Goal: Connect with others: Share content

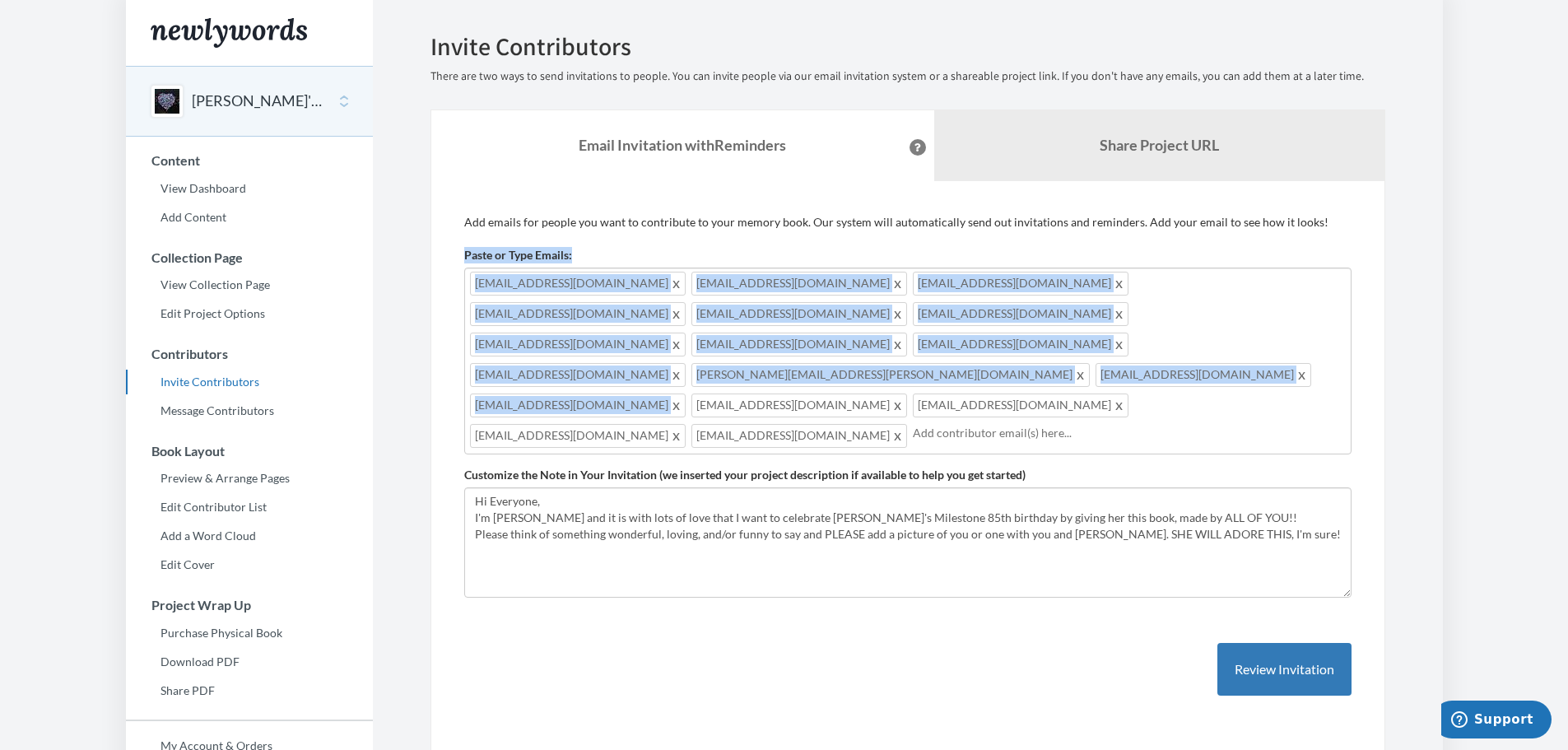
drag, startPoint x: 456, startPoint y: 266, endPoint x: 611, endPoint y: 345, distance: 174.0
click at [611, 345] on div "Add emails for people you want to contribute to your memory book. Our system wi…" at bounding box center [909, 472] width 955 height 582
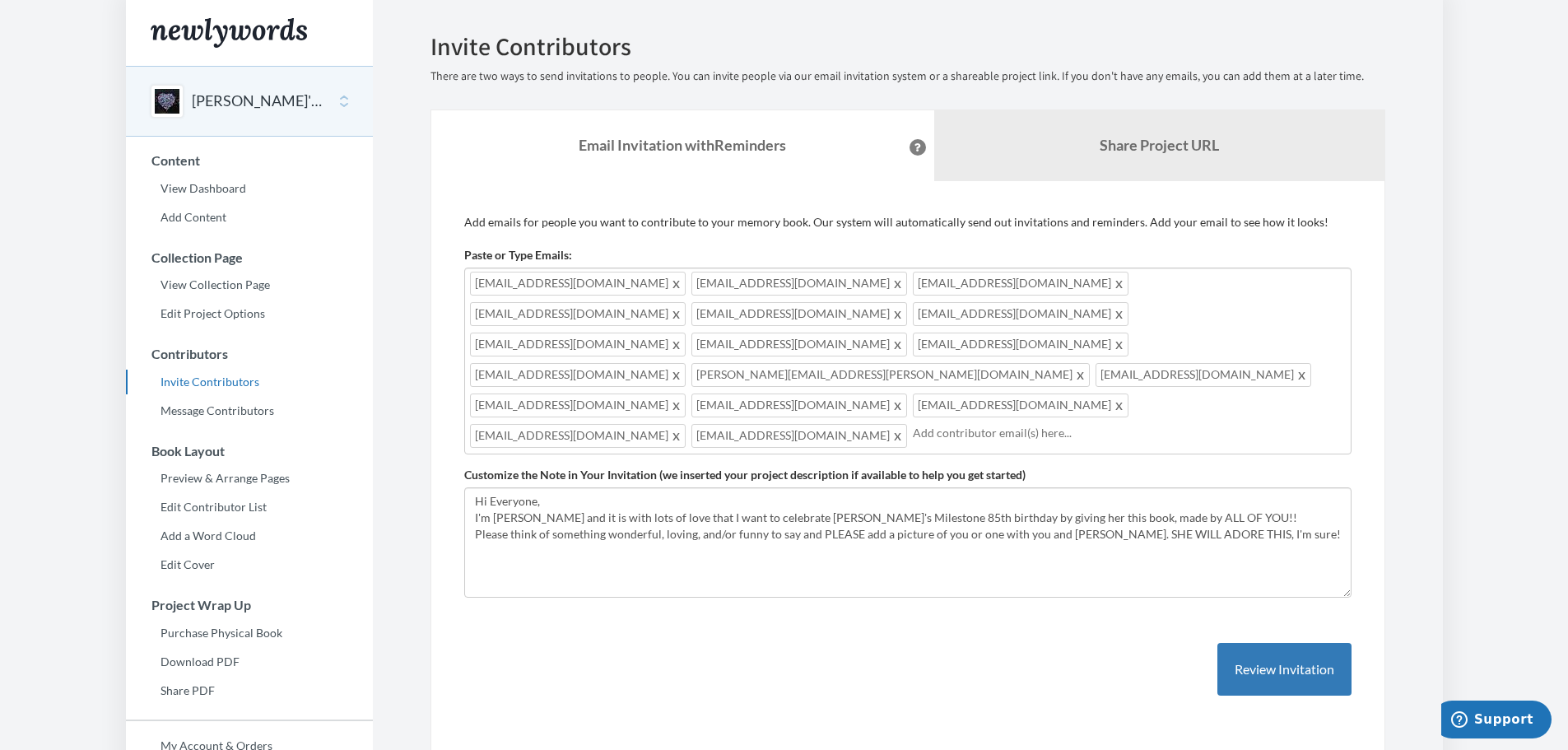
click at [631, 668] on div "Add emails for people you want to contribute to your memory book. Our system wi…" at bounding box center [909, 472] width 955 height 582
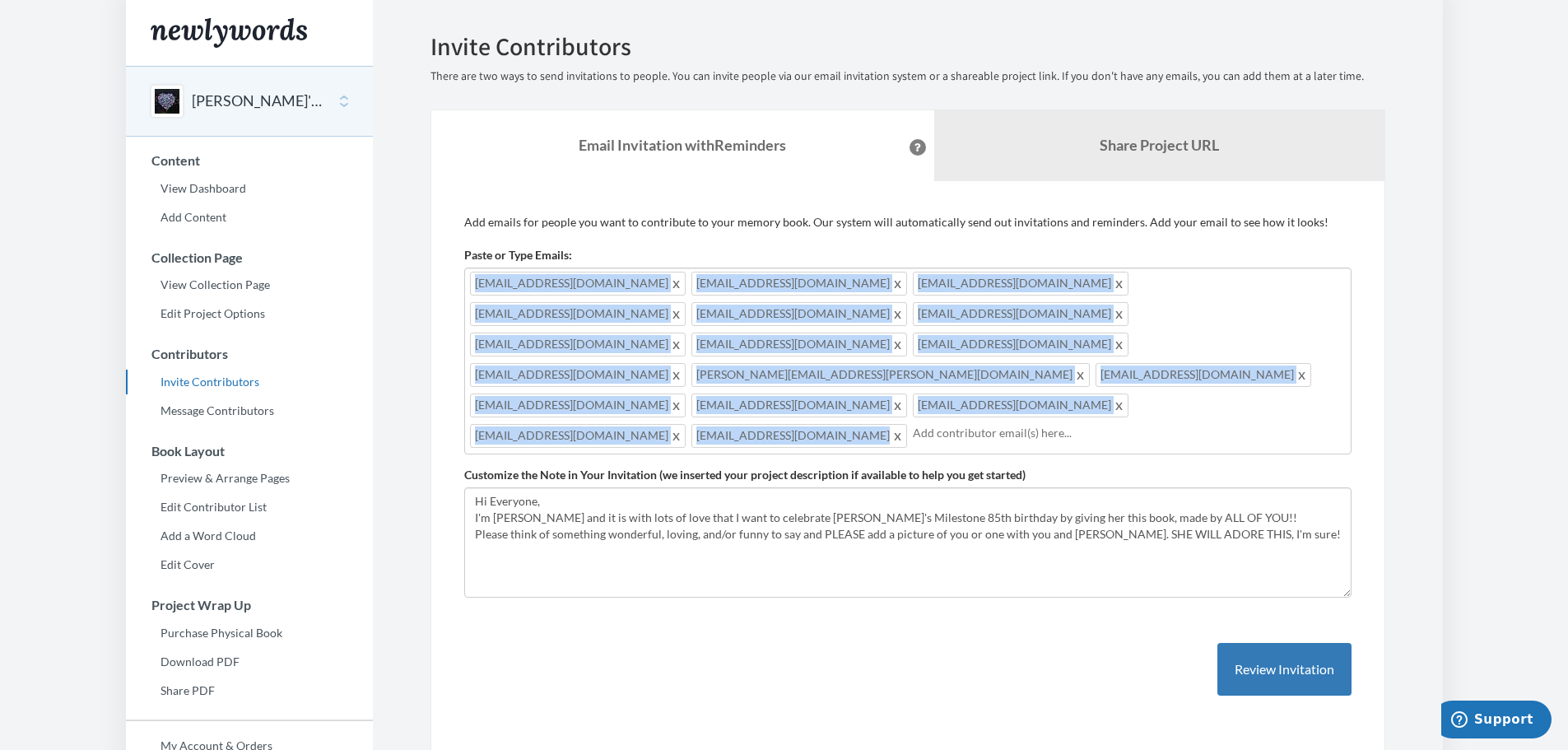
drag, startPoint x: 480, startPoint y: 284, endPoint x: 1136, endPoint y: 345, distance: 658.8
click at [1136, 345] on div "[EMAIL_ADDRESS][DOMAIN_NAME] [EMAIL_ADDRESS][DOMAIN_NAME] [EMAIL_ADDRESS][DOMAI…" at bounding box center [908, 361] width 887 height 187
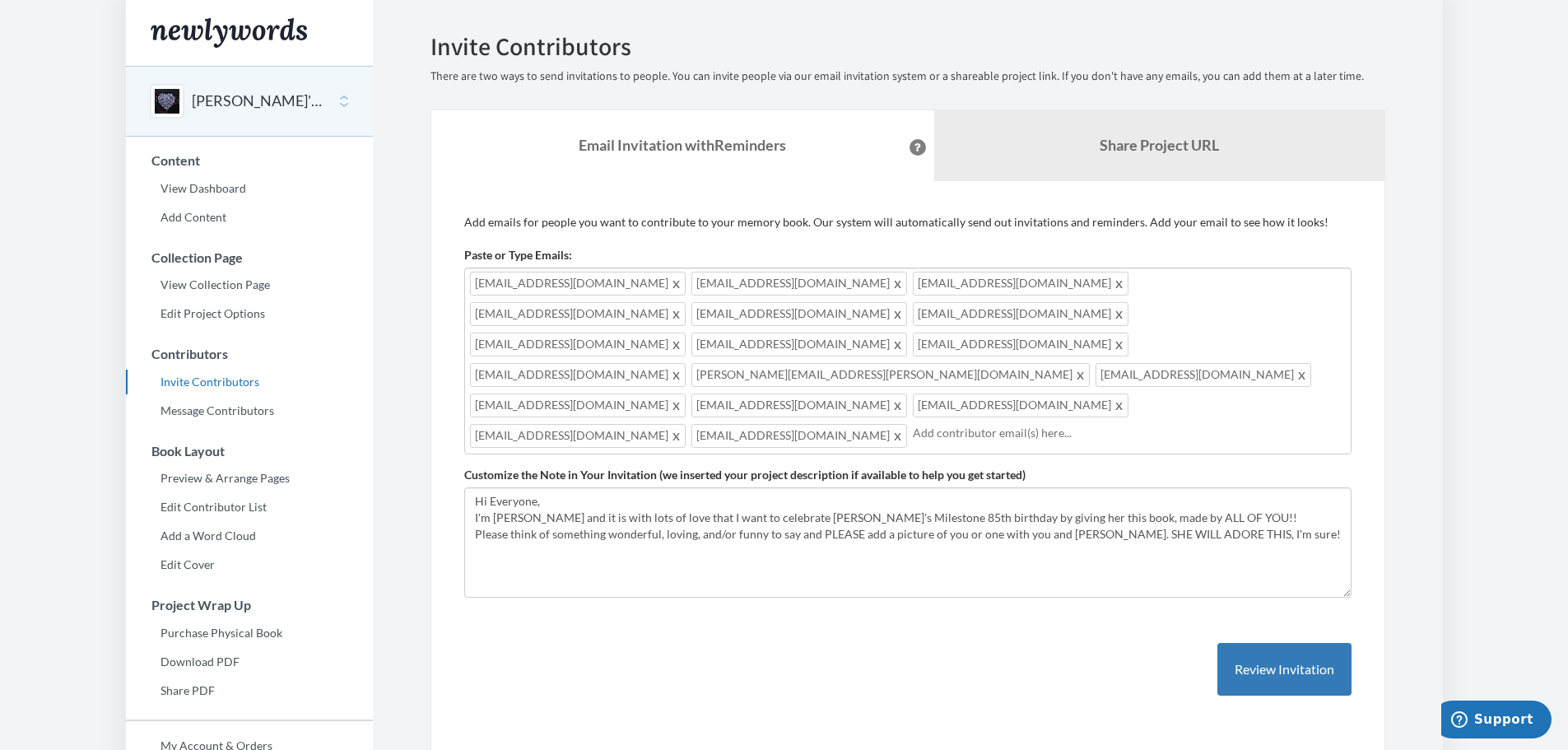
drag, startPoint x: 1116, startPoint y: 364, endPoint x: 1087, endPoint y: 326, distance: 47.8
click at [1087, 326] on div "[EMAIL_ADDRESS][DOMAIN_NAME] [EMAIL_ADDRESS][DOMAIN_NAME] [EMAIL_ADDRESS][DOMAI…" at bounding box center [908, 361] width 887 height 187
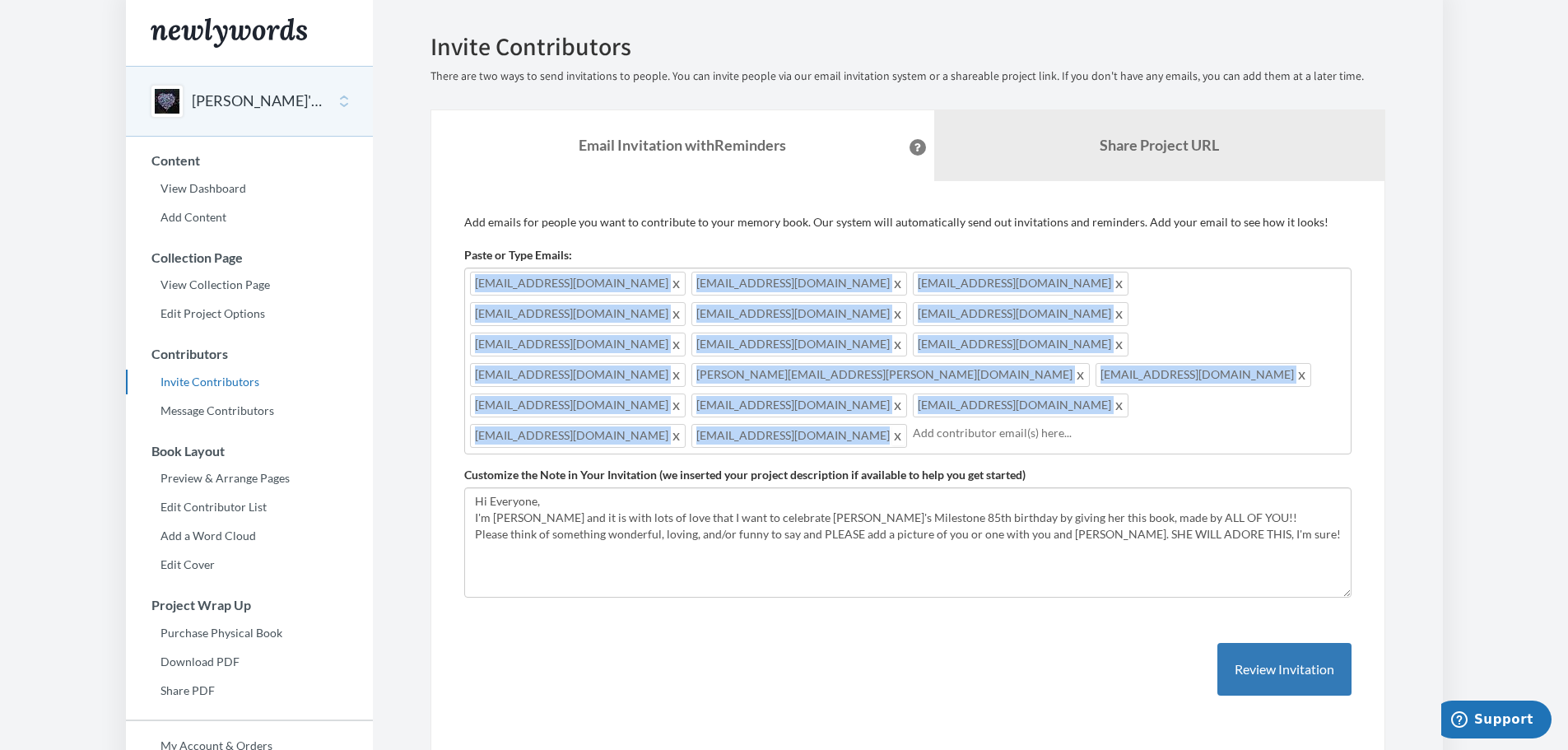
drag, startPoint x: 469, startPoint y: 278, endPoint x: 1088, endPoint y: 349, distance: 623.1
click at [1088, 349] on div "[EMAIL_ADDRESS][DOMAIN_NAME] [EMAIL_ADDRESS][DOMAIN_NAME] [EMAIL_ADDRESS][DOMAI…" at bounding box center [908, 361] width 887 height 187
copy div "[EMAIL_ADDRESS][DOMAIN_NAME] [EMAIL_ADDRESS][DOMAIN_NAME] [EMAIL_ADDRESS][DOMAI…"
drag, startPoint x: 470, startPoint y: 280, endPoint x: 1085, endPoint y: 346, distance: 618.5
click at [1085, 346] on div "[EMAIL_ADDRESS][DOMAIN_NAME] [EMAIL_ADDRESS][DOMAIN_NAME] [EMAIL_ADDRESS][DOMAI…" at bounding box center [908, 361] width 887 height 187
